Goal: Obtain resource: Download file/media

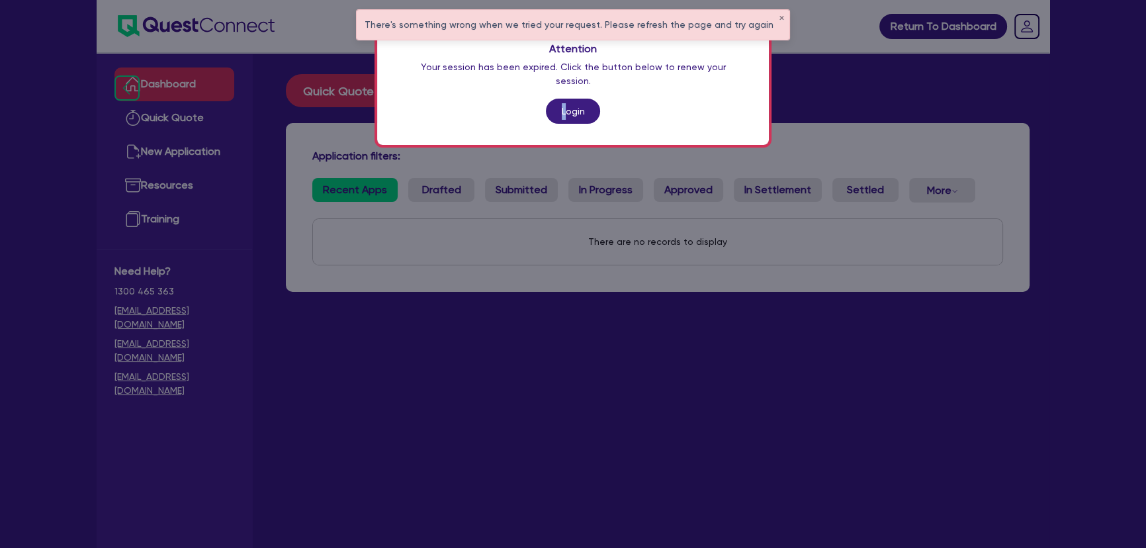
click at [566, 99] on link "Login" at bounding box center [573, 111] width 54 height 25
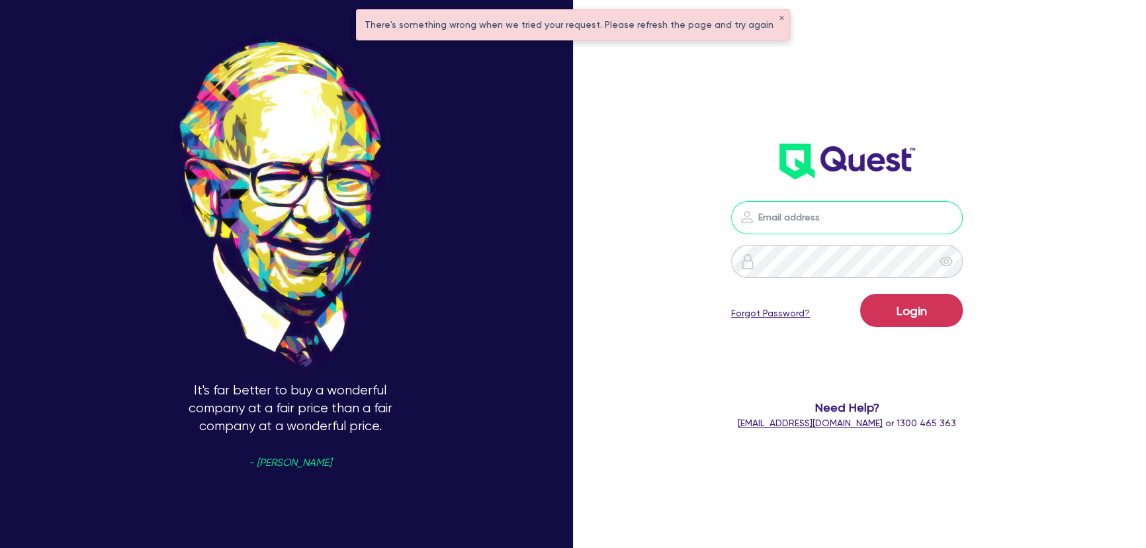
type input "[PERSON_NAME][EMAIL_ADDRESS][PERSON_NAME][DOMAIN_NAME]"
click at [937, 311] on button "Login" at bounding box center [911, 310] width 103 height 33
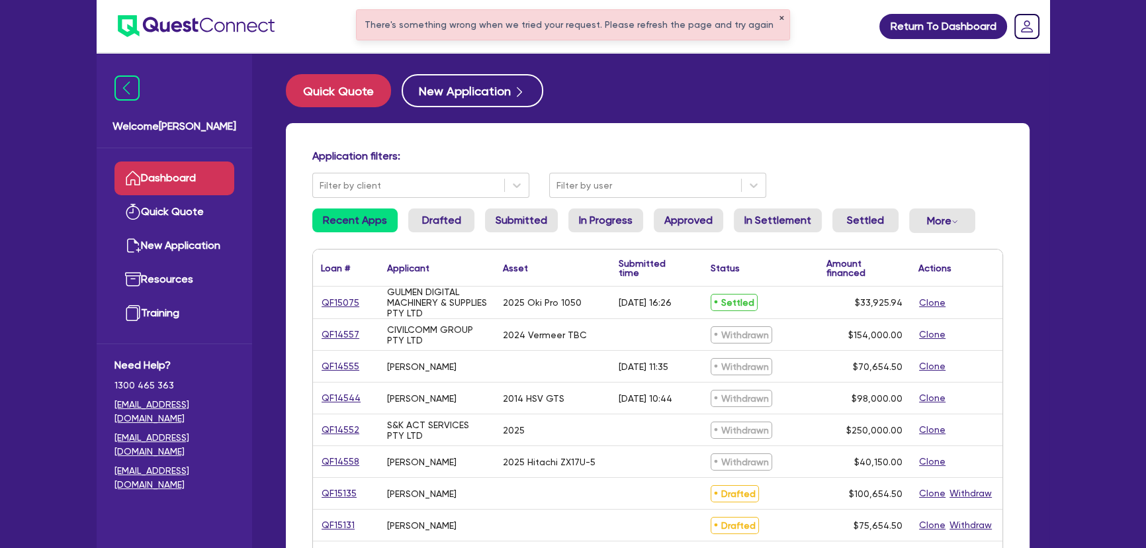
click at [779, 17] on button "✕" at bounding box center [781, 18] width 5 height 7
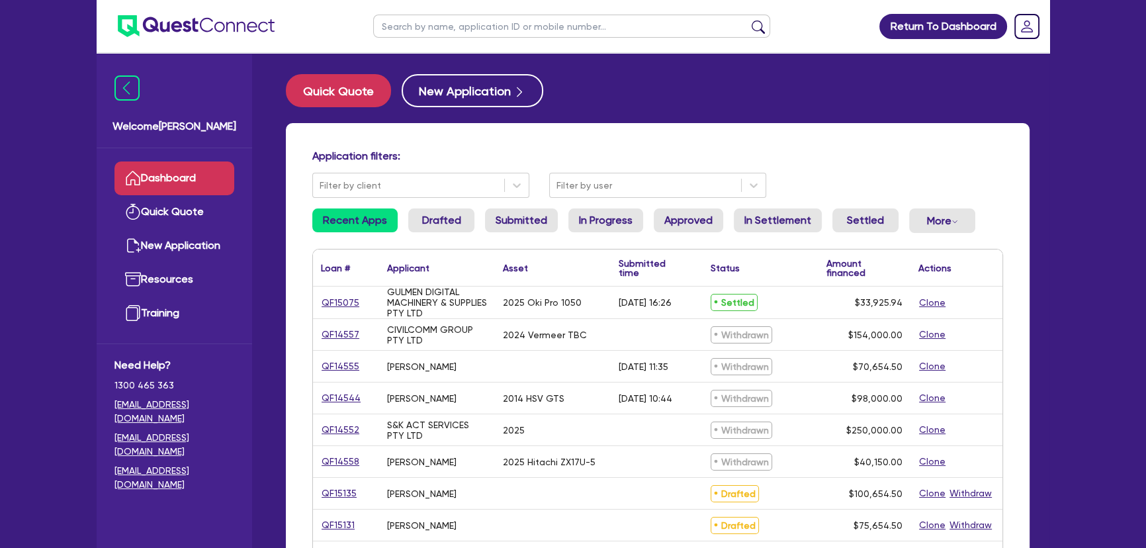
click at [576, 34] on input "text" at bounding box center [571, 26] width 397 height 23
type input "international"
click at [748, 20] on button "submit" at bounding box center [758, 29] width 21 height 19
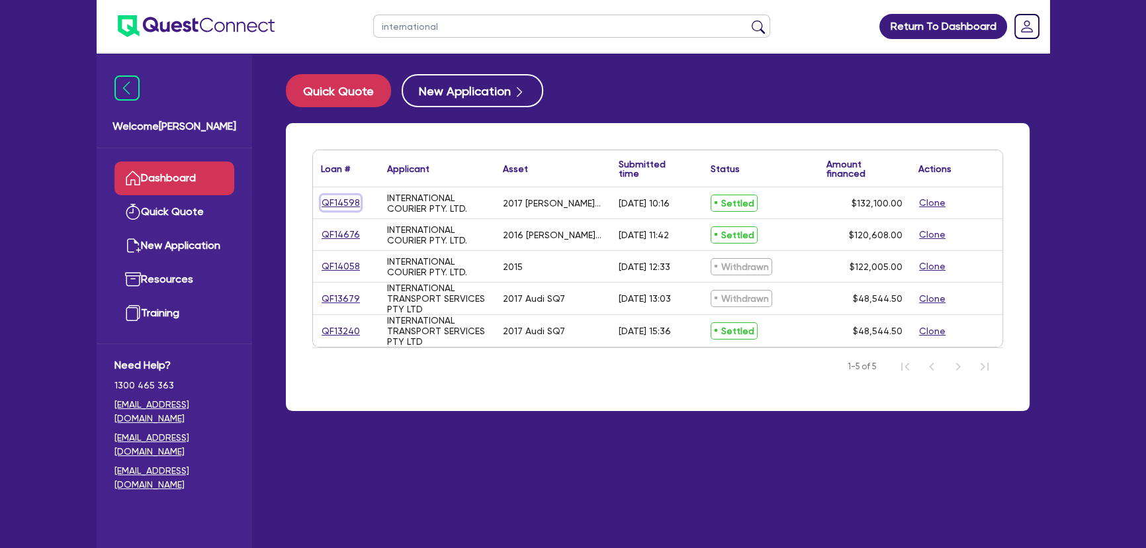
click at [349, 201] on link "QF14598" at bounding box center [341, 202] width 40 height 15
click at [349, 231] on link "QF14676" at bounding box center [341, 234] width 40 height 15
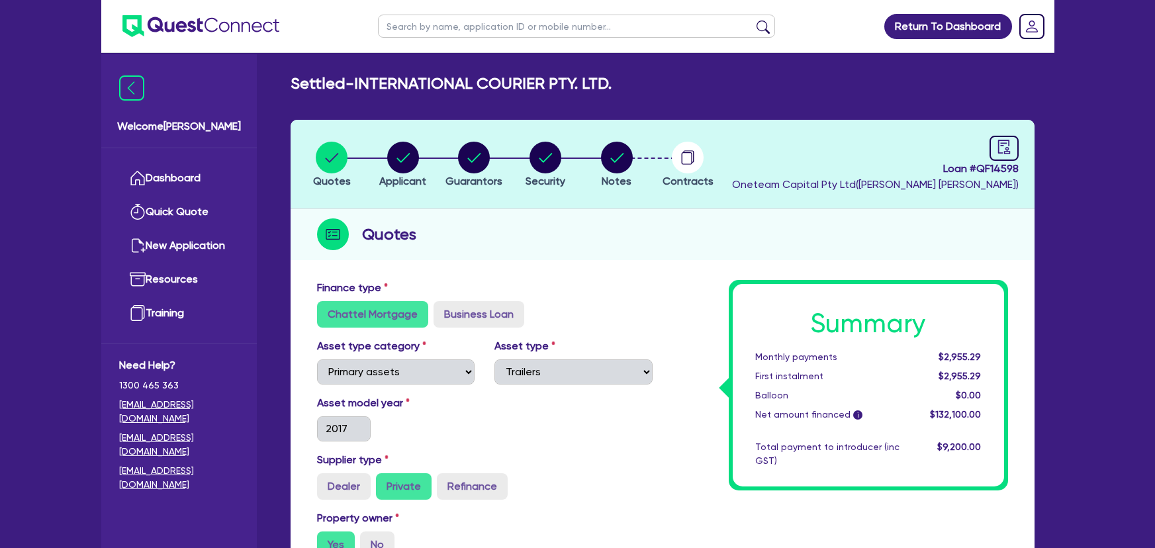
select select "PRIMARY_ASSETS"
select select "TRAILERS"
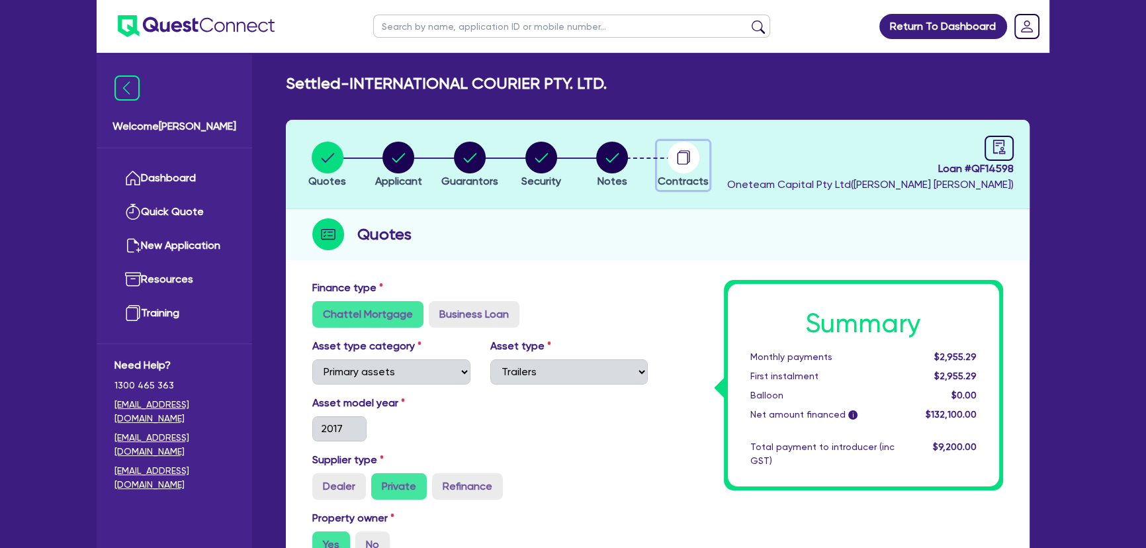
click at [676, 145] on circle "button" at bounding box center [684, 158] width 32 height 32
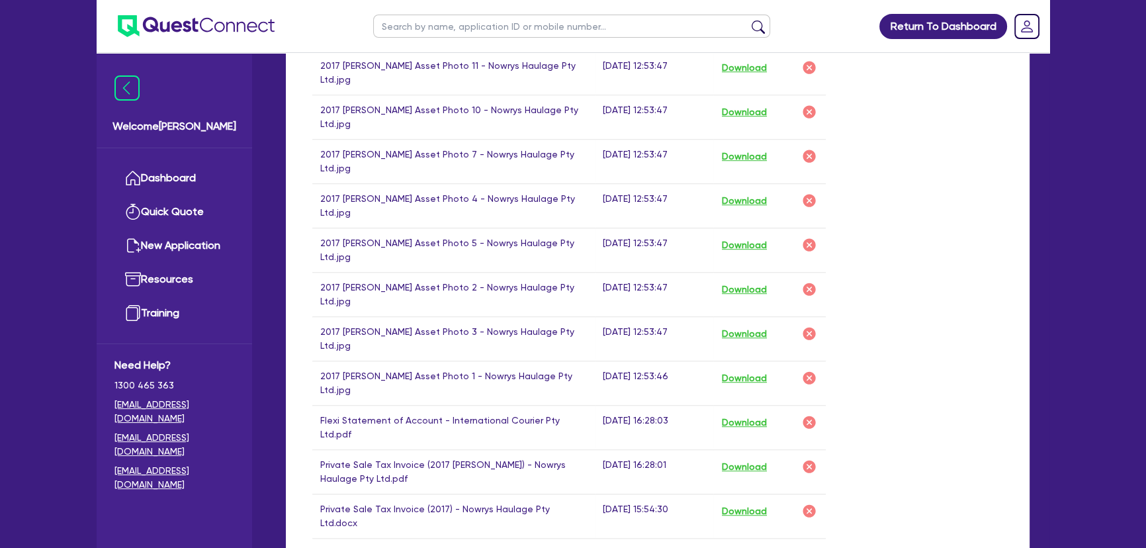
scroll to position [1143, 0]
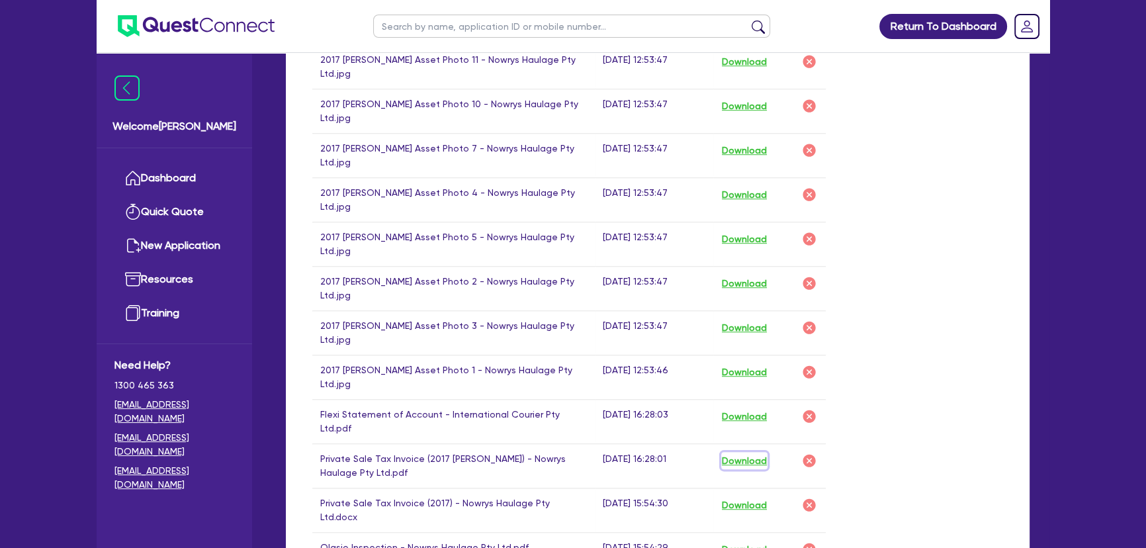
click at [744, 452] on button "Download" at bounding box center [744, 460] width 46 height 17
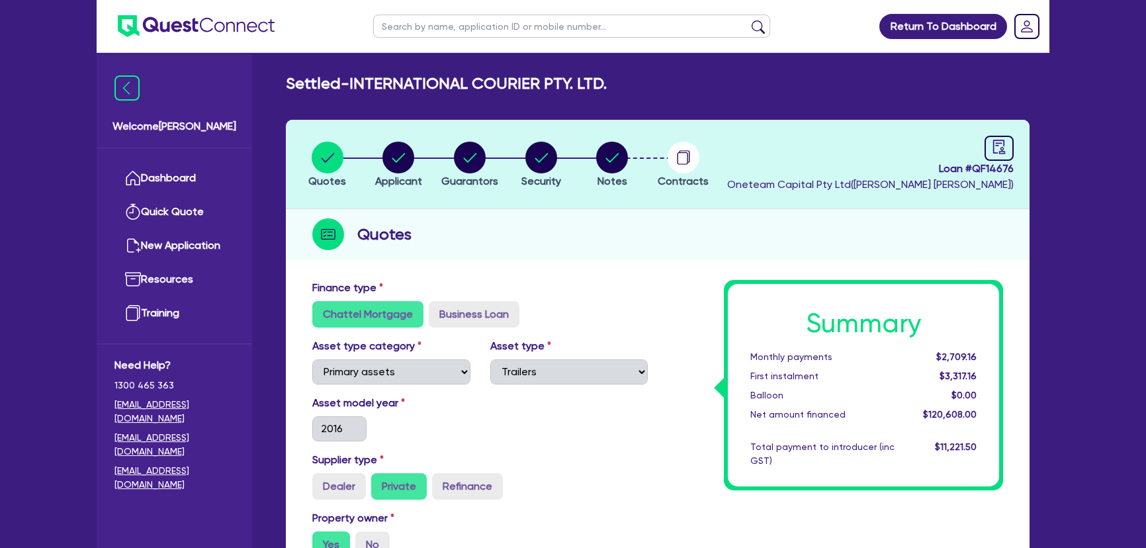
select select "PRIMARY_ASSETS"
select select "TRAILERS"
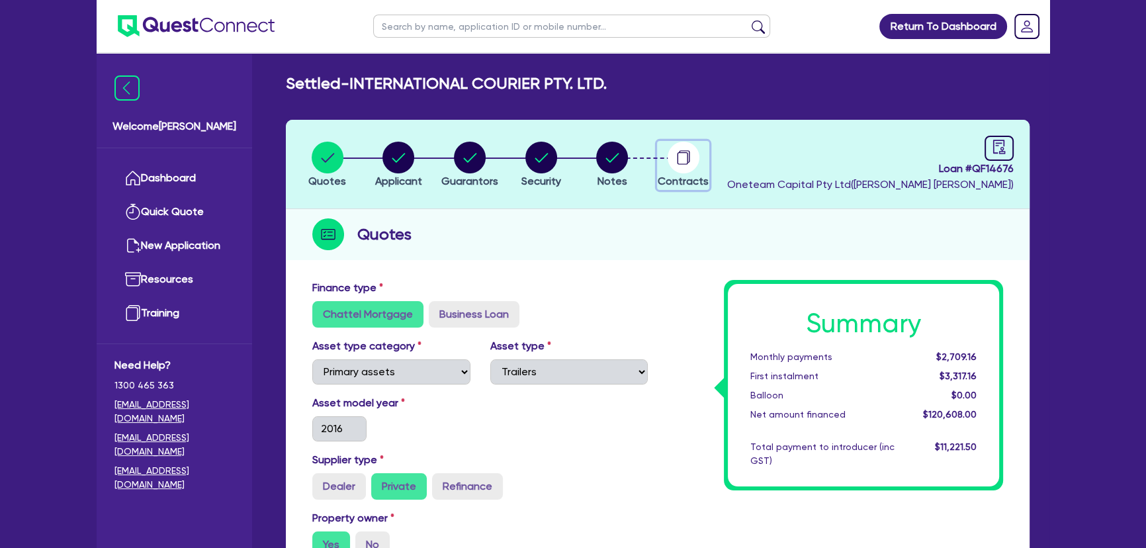
click at [696, 169] on icon "button" at bounding box center [684, 158] width 32 height 32
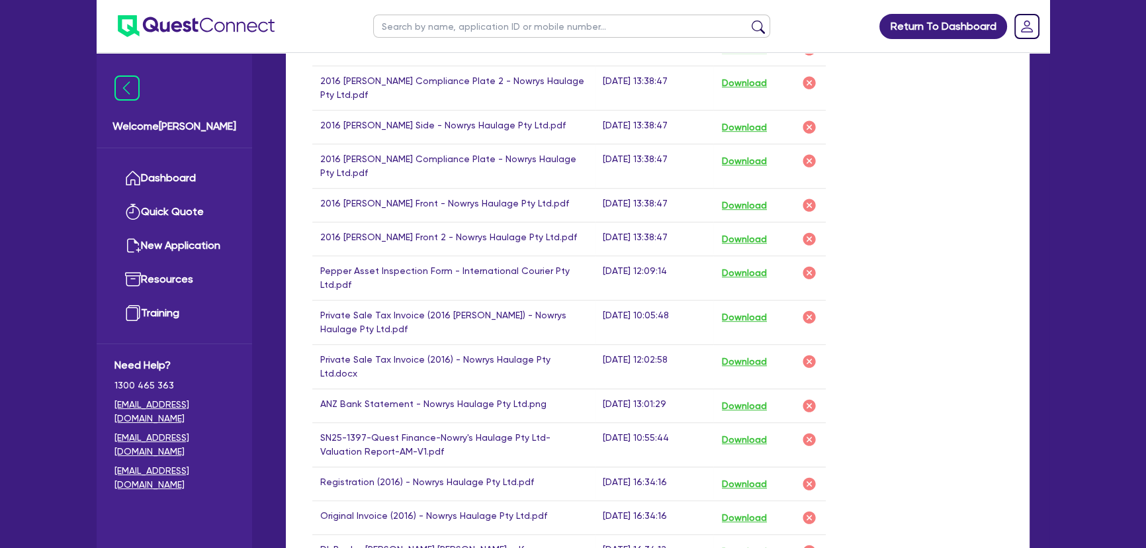
scroll to position [1203, 0]
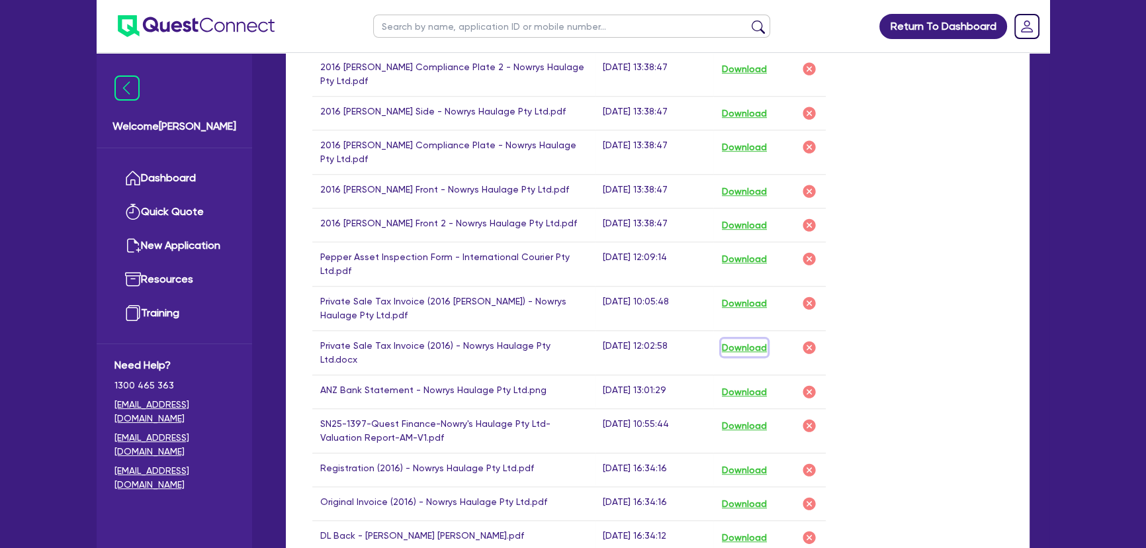
click at [748, 339] on button "Download" at bounding box center [744, 347] width 46 height 17
click at [735, 295] on button "Download" at bounding box center [744, 303] width 46 height 17
